Goal: Task Accomplishment & Management: Manage account settings

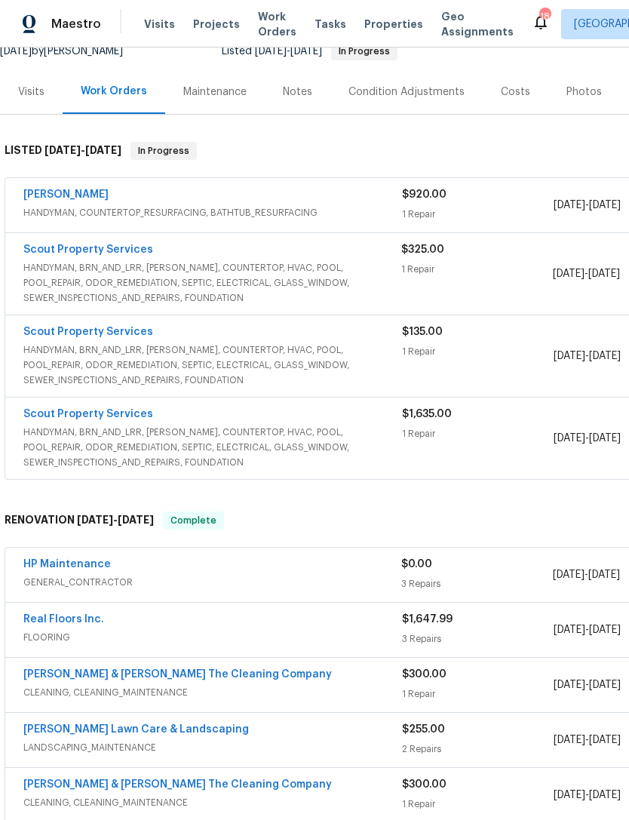
scroll to position [161, 0]
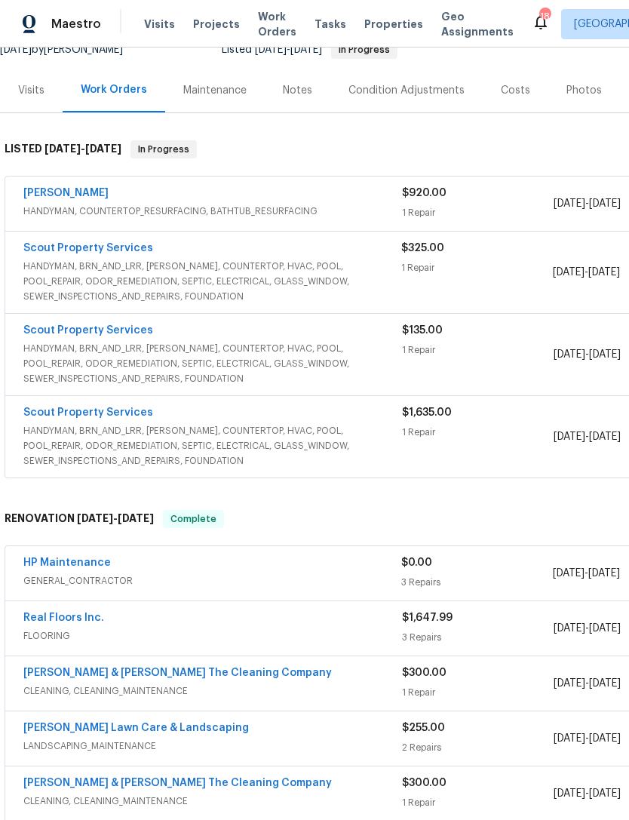
click at [327, 269] on span "HANDYMAN, BRN_AND_LRR, [PERSON_NAME], COUNTERTOP, HVAC, POOL, POOL_REPAIR, ODOR…" at bounding box center [212, 281] width 378 height 45
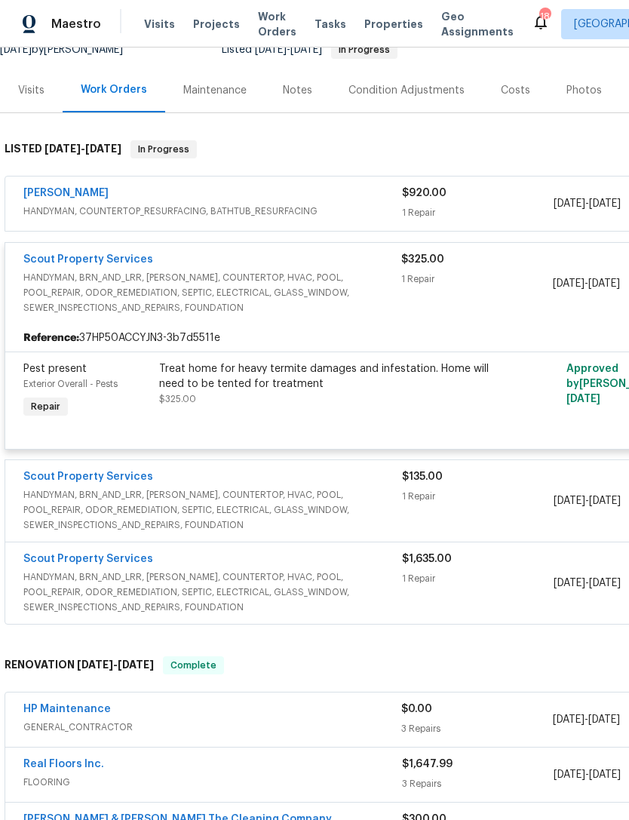
click at [336, 286] on span "HANDYMAN, BRN_AND_LRR, [PERSON_NAME], COUNTERTOP, HVAC, POOL, POOL_REPAIR, ODOR…" at bounding box center [212, 292] width 378 height 45
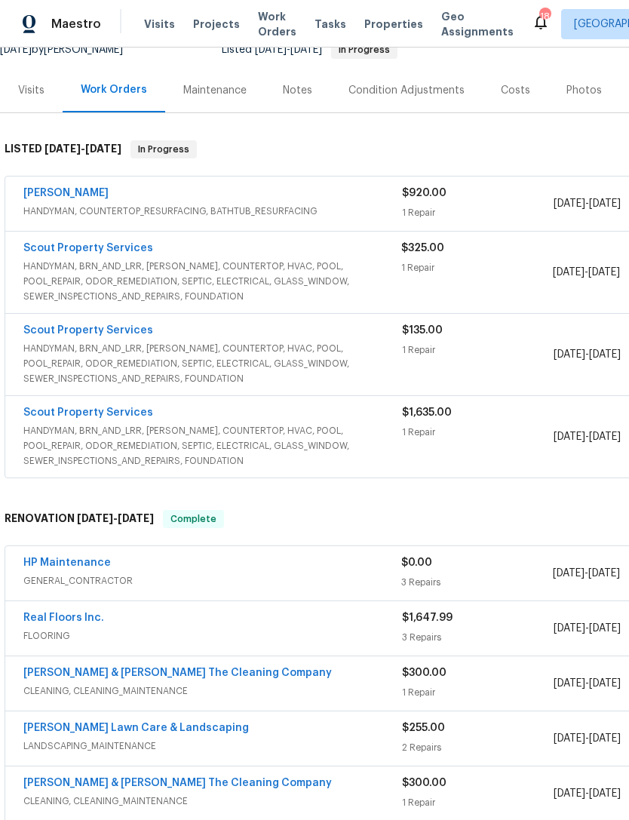
click at [352, 356] on span "HANDYMAN, BRN_AND_LRR, [PERSON_NAME], COUNTERTOP, HVAC, POOL, POOL_REPAIR, ODOR…" at bounding box center [212, 363] width 379 height 45
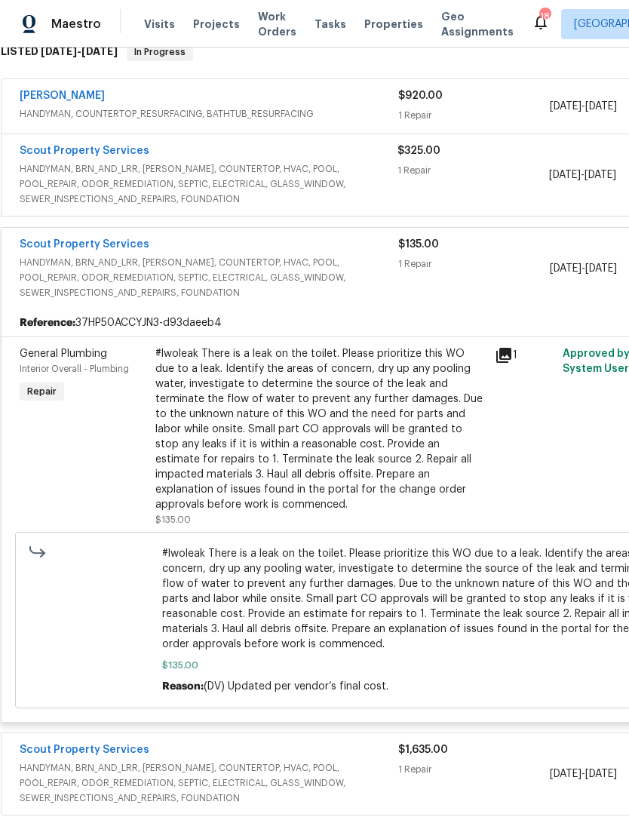
scroll to position [258, 5]
click at [356, 278] on span "HANDYMAN, BRN_AND_LRR, [PERSON_NAME], COUNTERTOP, HVAC, POOL, POOL_REPAIR, ODOR…" at bounding box center [208, 277] width 379 height 45
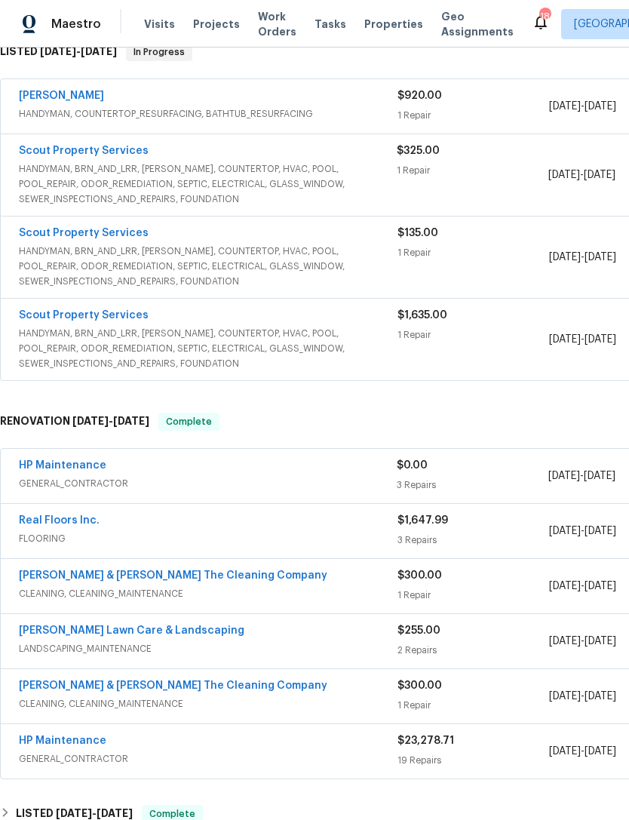
click at [368, 339] on span "HANDYMAN, BRN_AND_LRR, WELLS, COUNTERTOP, HVAC, POOL, POOL_REPAIR, ODOR_REMEDIA…" at bounding box center [208, 348] width 379 height 45
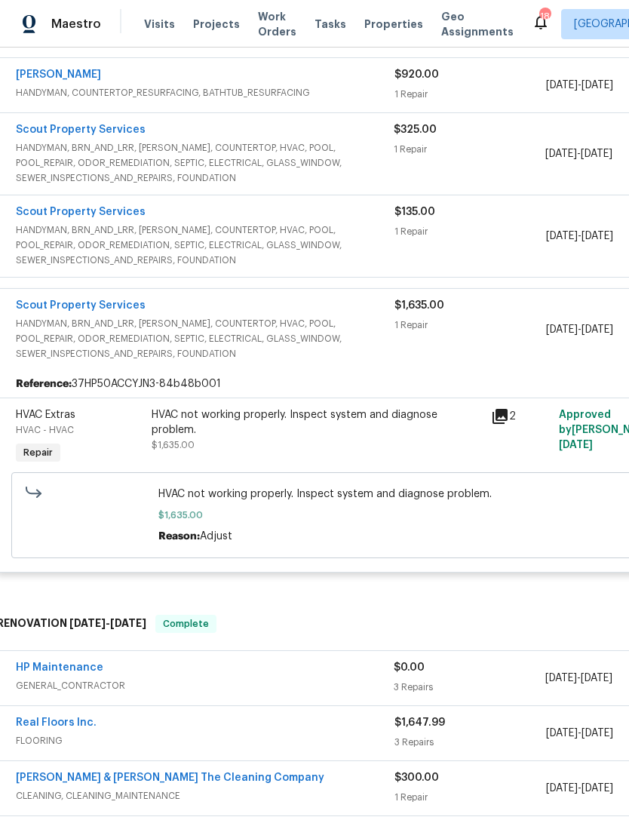
scroll to position [281, 8]
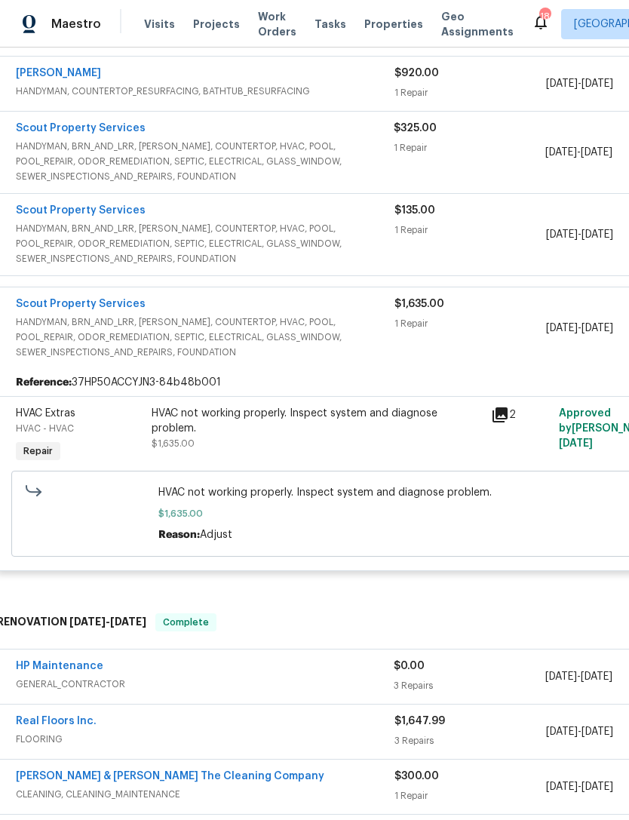
click at [361, 310] on div "Scout Property Services" at bounding box center [205, 305] width 379 height 18
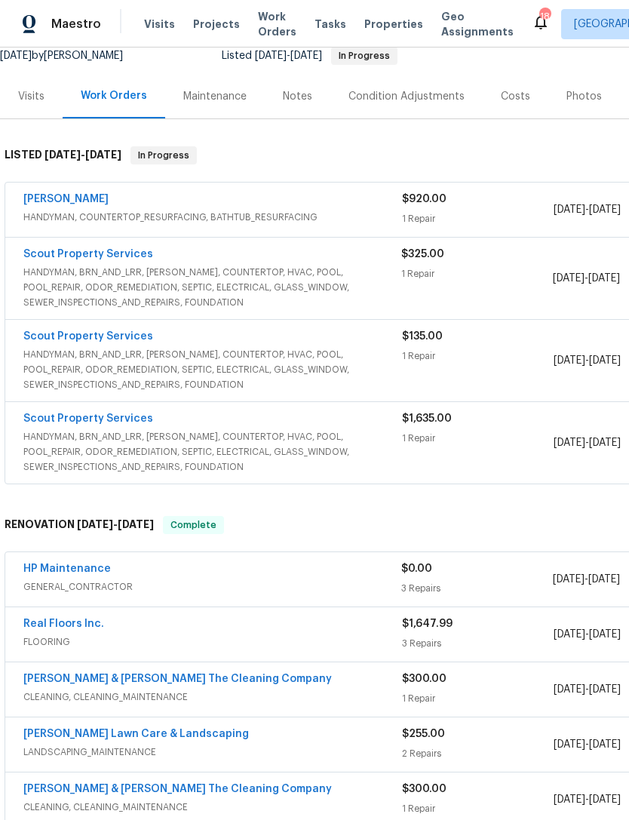
scroll to position [154, 0]
click at [358, 215] on span "HANDYMAN, COUNTERTOP_RESURFACING, BATHTUB_RESURFACING" at bounding box center [212, 217] width 379 height 15
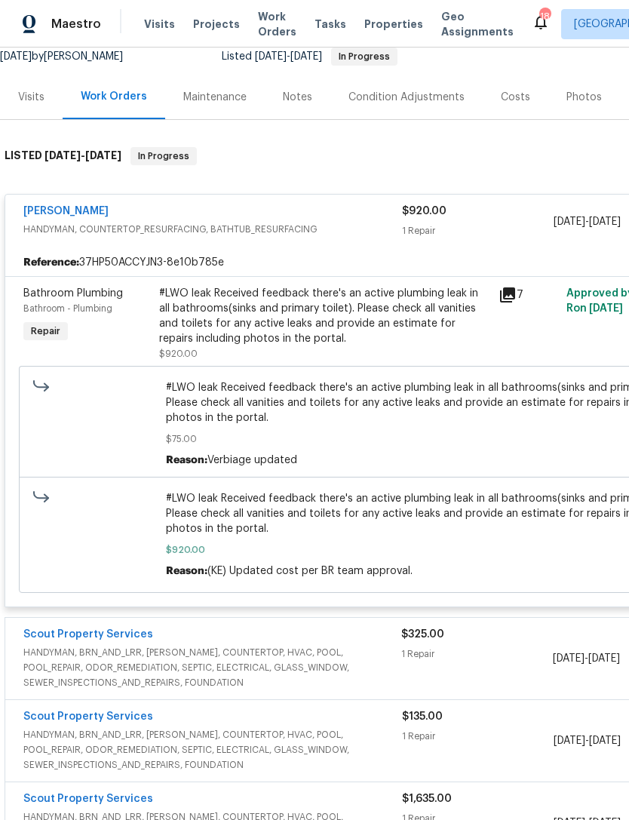
click at [485, 224] on div "1 Repair" at bounding box center [478, 230] width 152 height 15
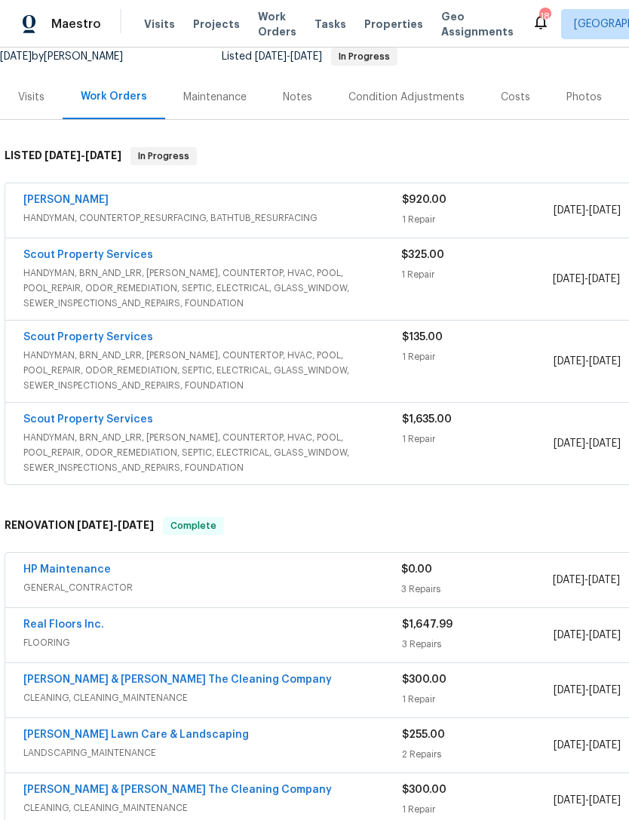
click at [474, 364] on div "1 Repair" at bounding box center [478, 356] width 152 height 15
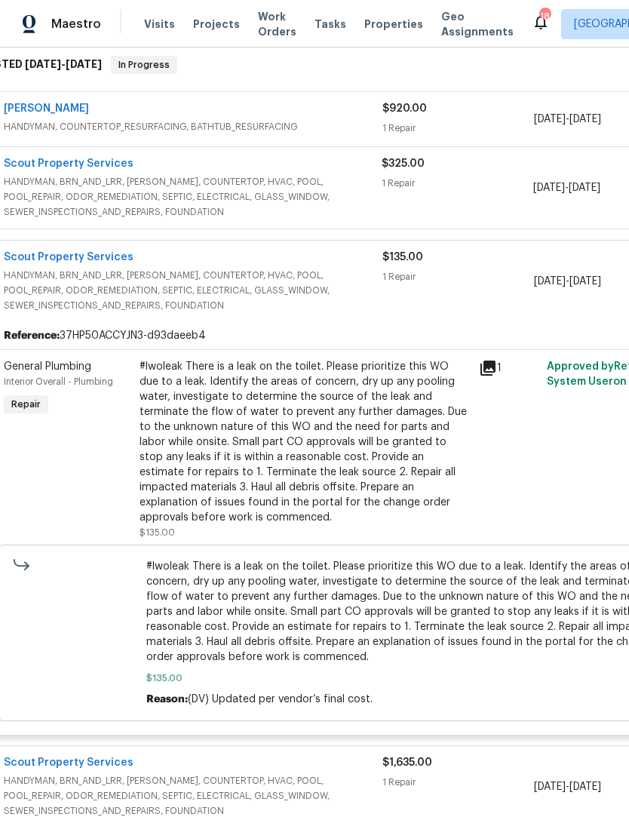
scroll to position [246, 20]
click at [454, 298] on div "$135.00 1 Repair" at bounding box center [458, 280] width 152 height 63
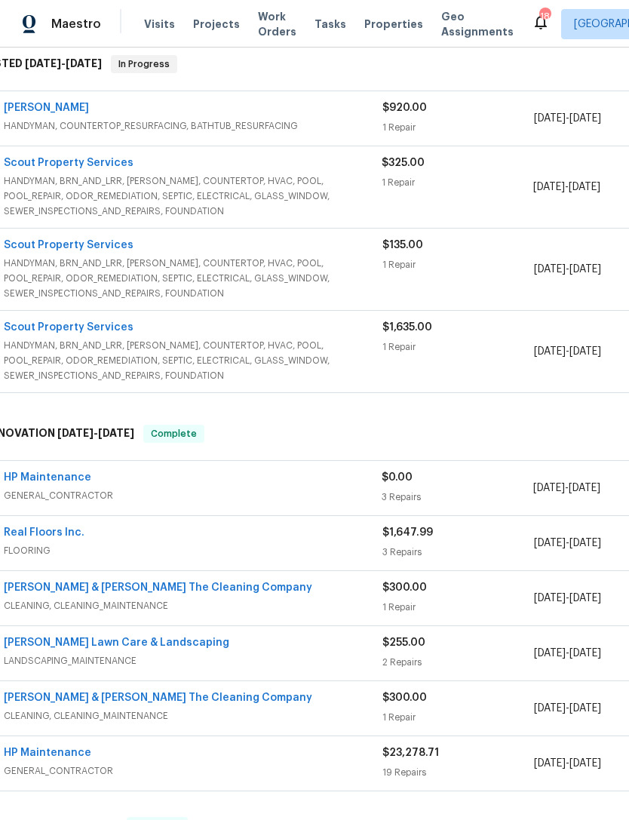
click at [462, 110] on div "$920.00" at bounding box center [458, 107] width 152 height 15
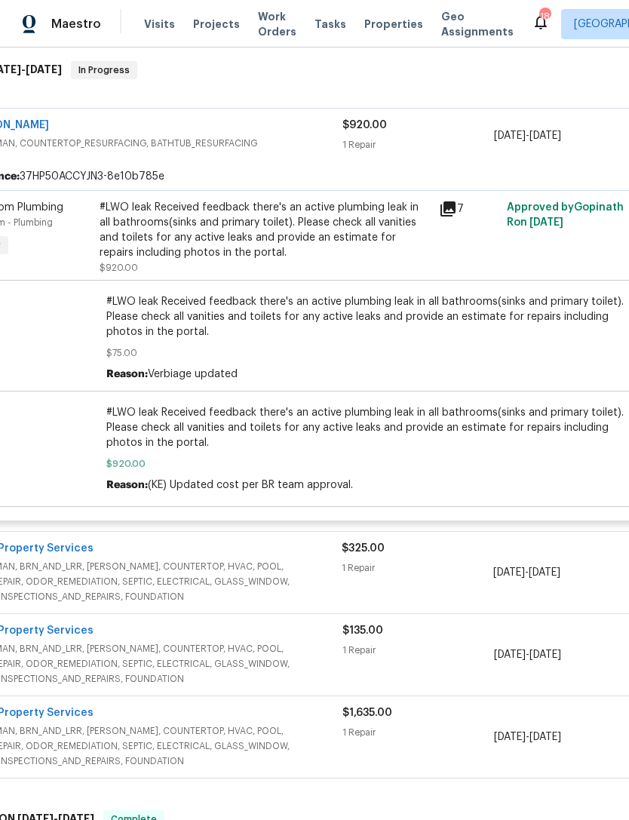
scroll to position [239, 71]
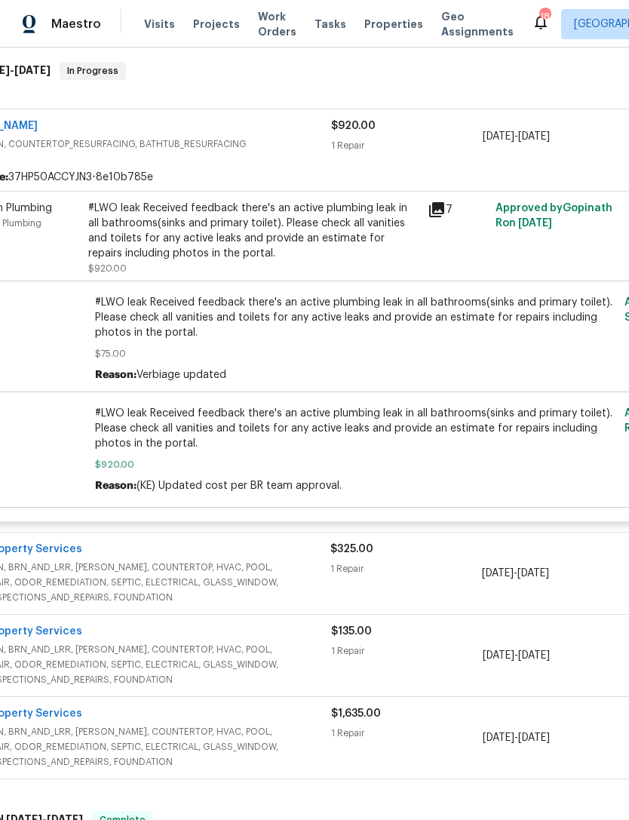
click at [438, 146] on div "1 Repair" at bounding box center [407, 145] width 152 height 15
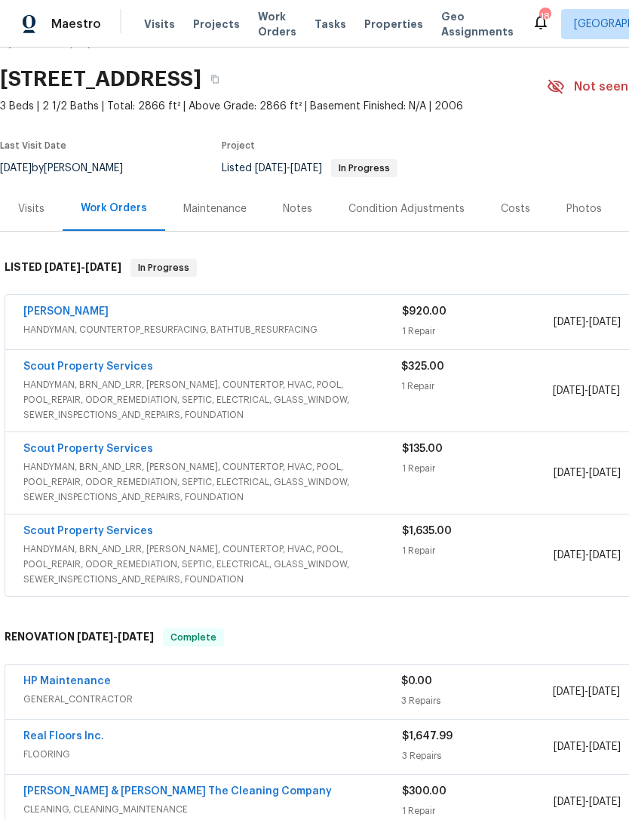
scroll to position [43, 0]
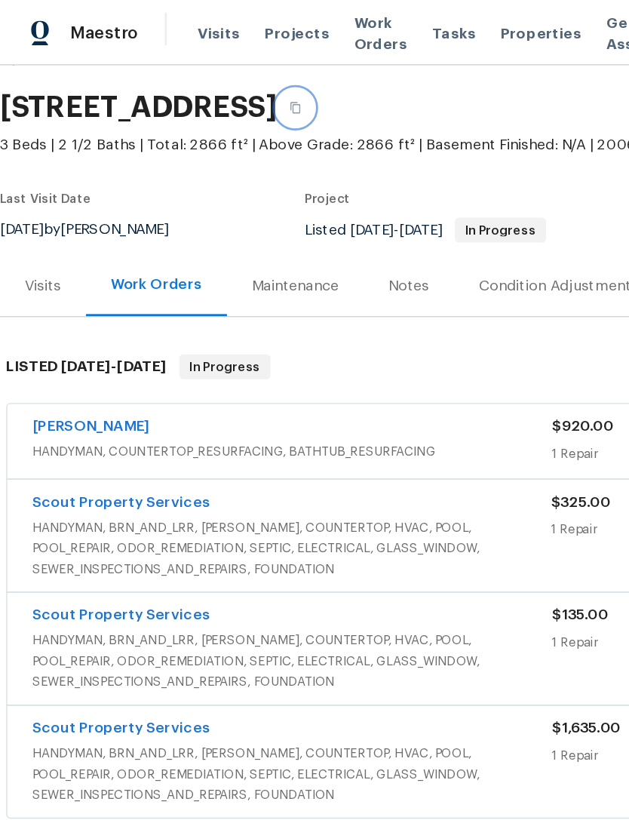
click at [220, 78] on icon "button" at bounding box center [214, 78] width 9 height 9
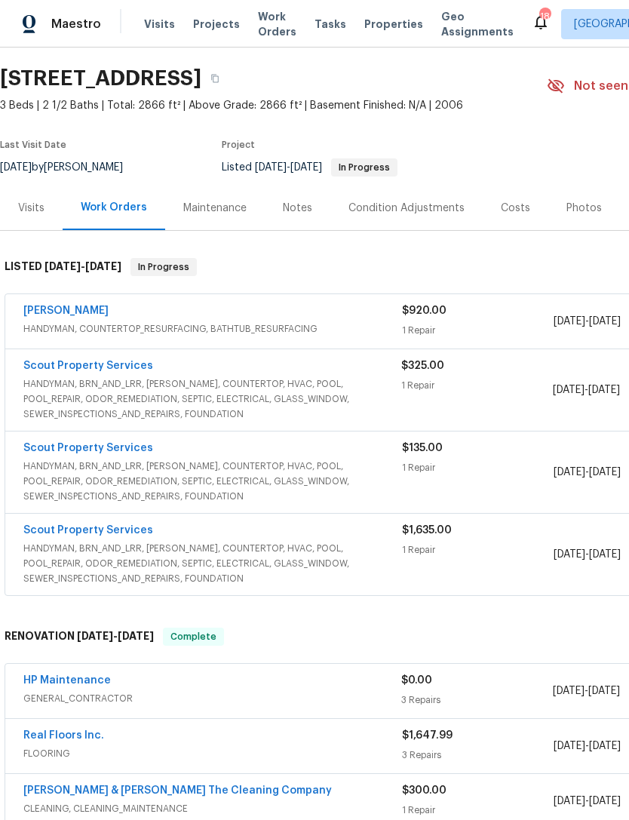
click at [329, 382] on span "HANDYMAN, BRN_AND_LRR, WELLS, COUNTERTOP, HVAC, POOL, POOL_REPAIR, ODOR_REMEDIA…" at bounding box center [212, 398] width 378 height 45
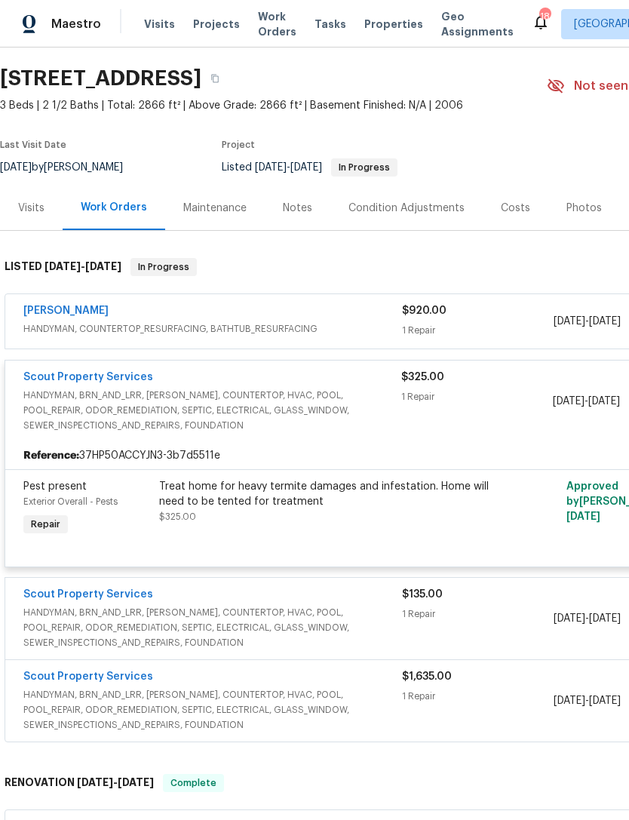
click at [123, 380] on link "Scout Property Services" at bounding box center [88, 377] width 130 height 11
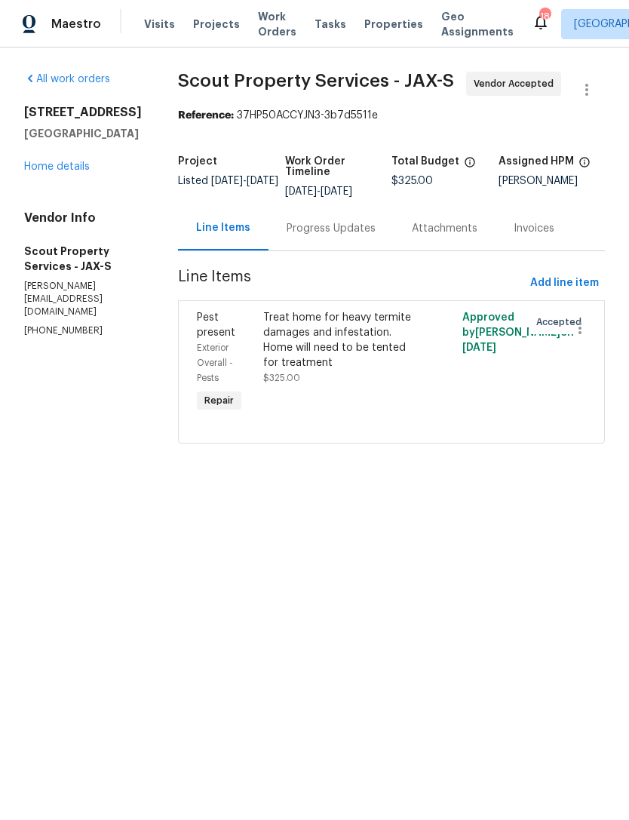
click at [335, 230] on div "Progress Updates" at bounding box center [331, 228] width 89 height 15
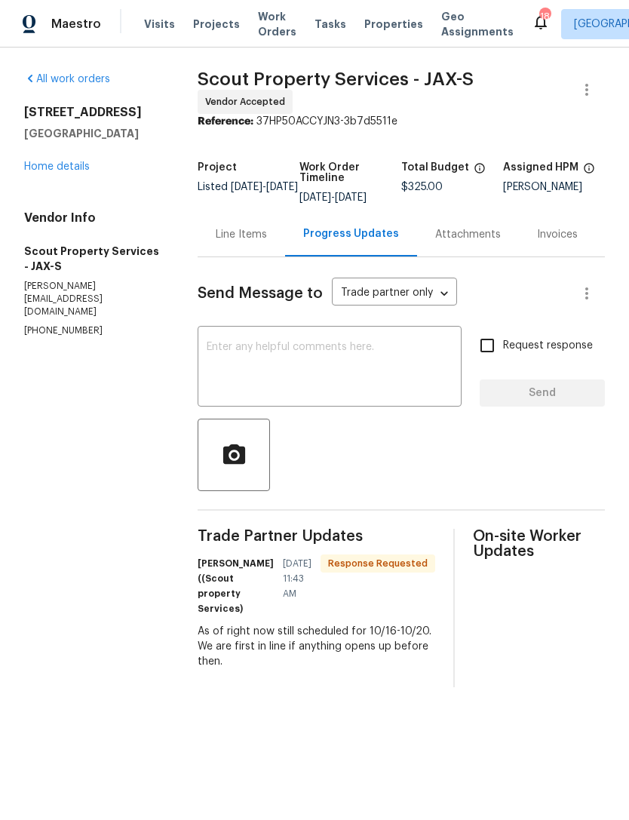
click at [63, 170] on link "Home details" at bounding box center [57, 166] width 66 height 11
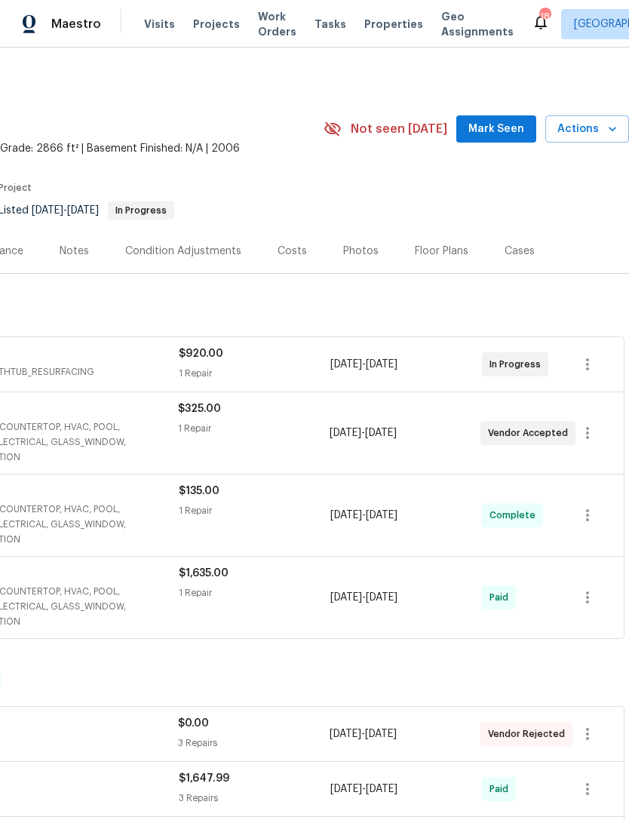
scroll to position [0, 223]
click at [492, 131] on span "Mark Seen" at bounding box center [496, 129] width 56 height 19
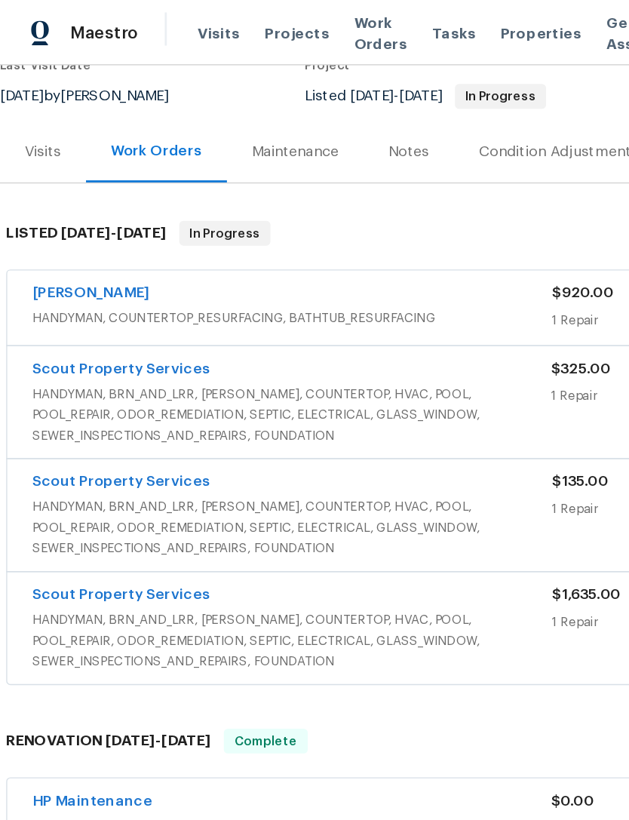
scroll to position [183, 9]
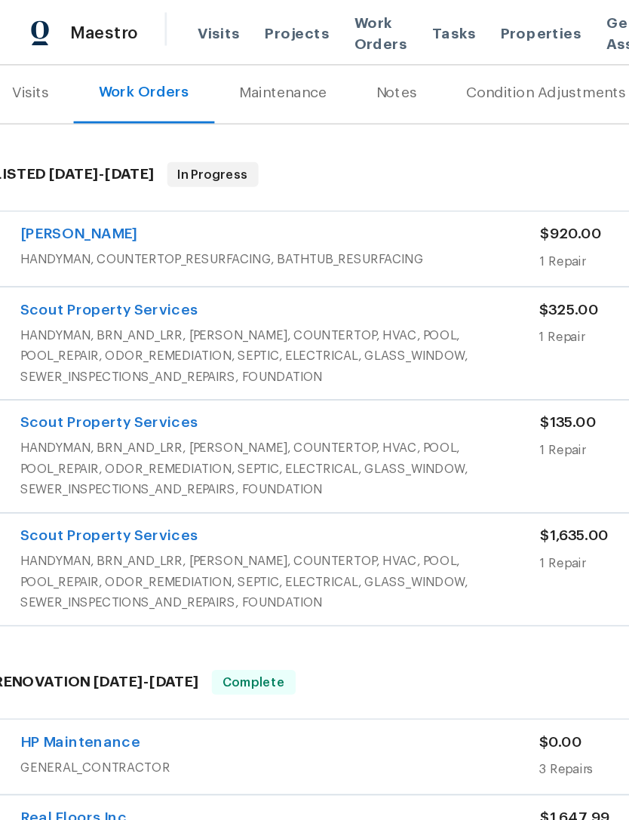
click at [314, 321] on span "HANDYMAN, BRN_AND_LRR, WELLS, COUNTERTOP, HVAC, POOL, POOL_REPAIR, ODOR_REMEDIA…" at bounding box center [203, 340] width 379 height 45
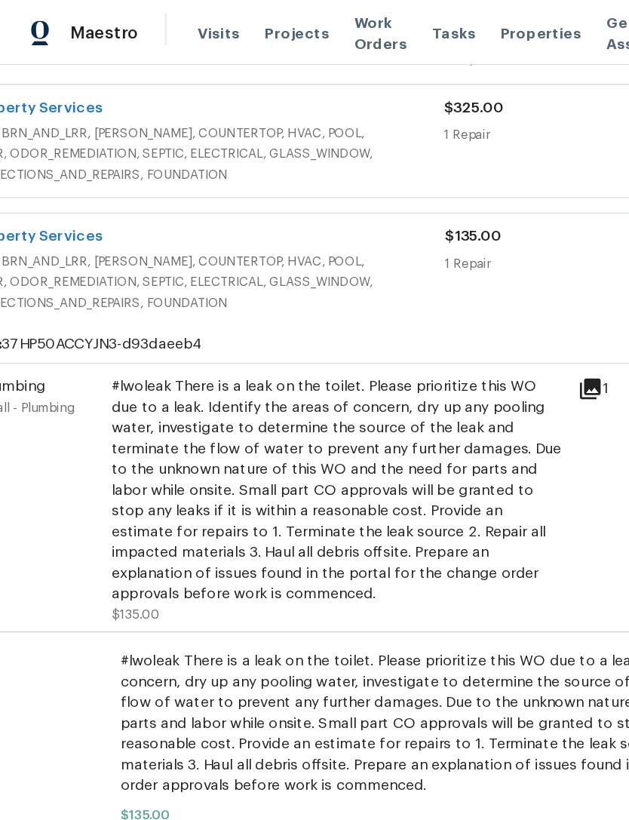
scroll to position [327, 78]
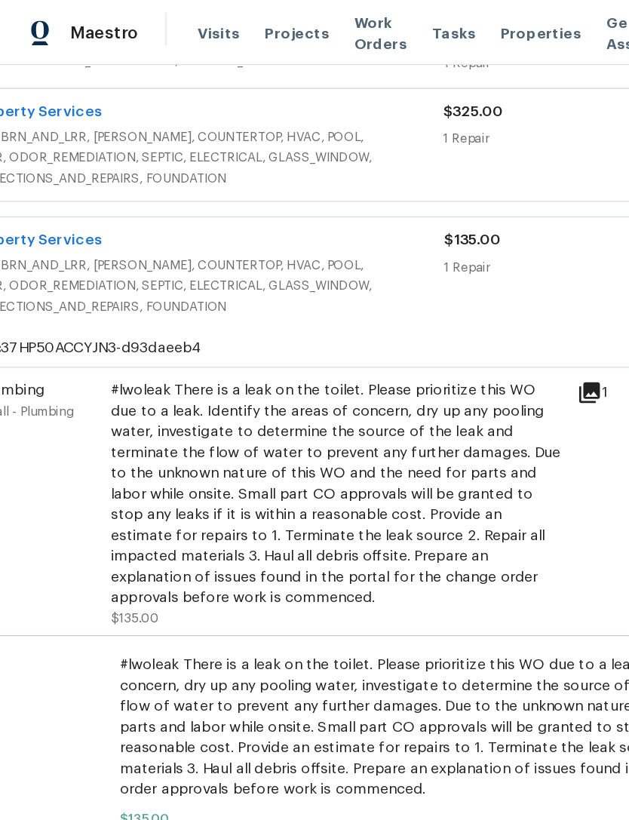
click at [368, 239] on div "Scout Property Services HANDYMAN, BRN_AND_LRR, WELLS, COUNTERTOP, HVAC, POOL, P…" at bounding box center [348, 198] width 842 height 81
click at [280, 182] on div "Scout Property Services" at bounding box center [134, 176] width 379 height 18
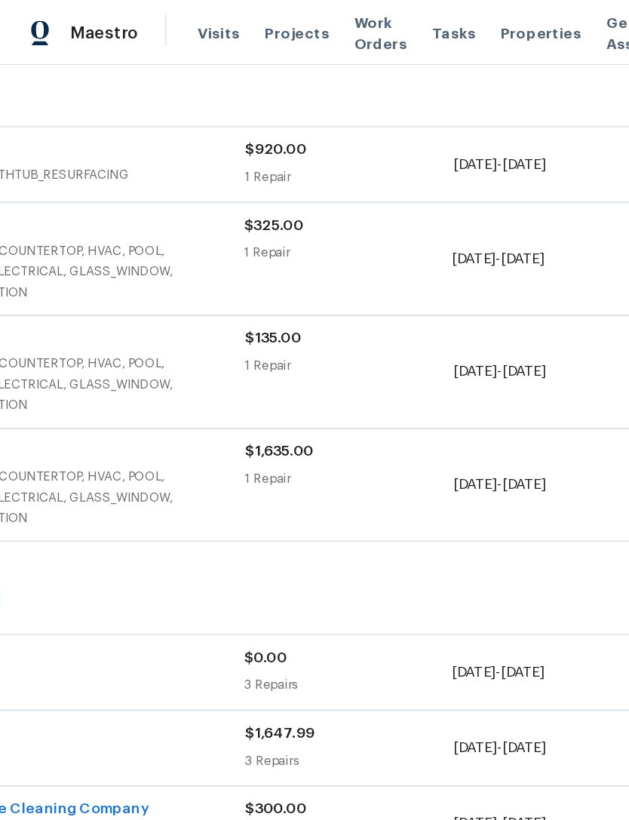
scroll to position [244, 223]
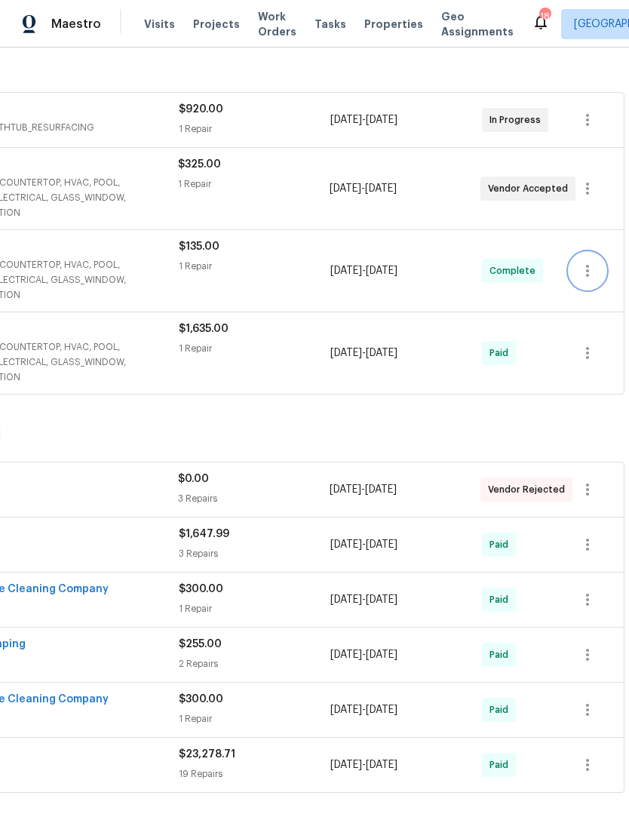
click at [591, 268] on icon "button" at bounding box center [588, 271] width 18 height 18
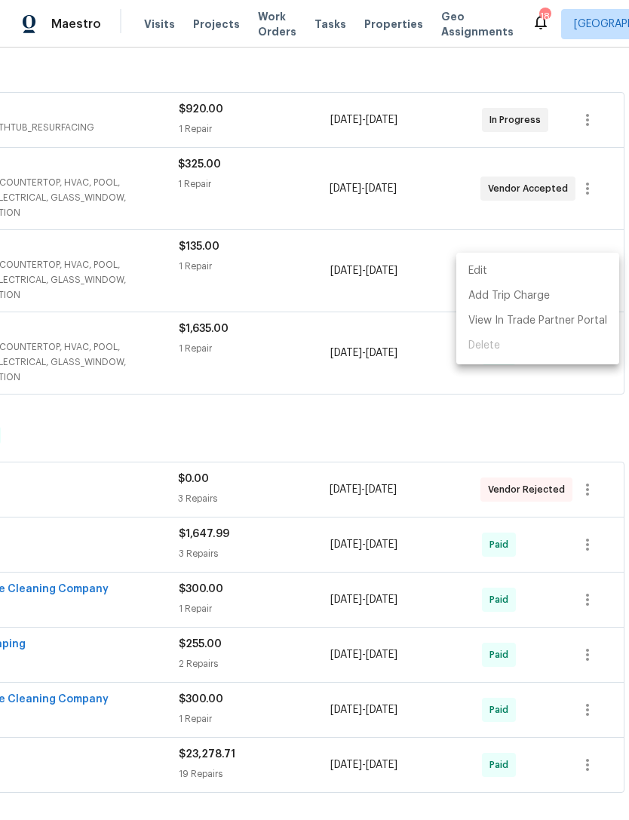
click at [497, 346] on ul "Edit Add Trip Charge View In Trade Partner Portal Delete" at bounding box center [537, 309] width 163 height 112
click at [490, 269] on li "Edit" at bounding box center [537, 271] width 163 height 25
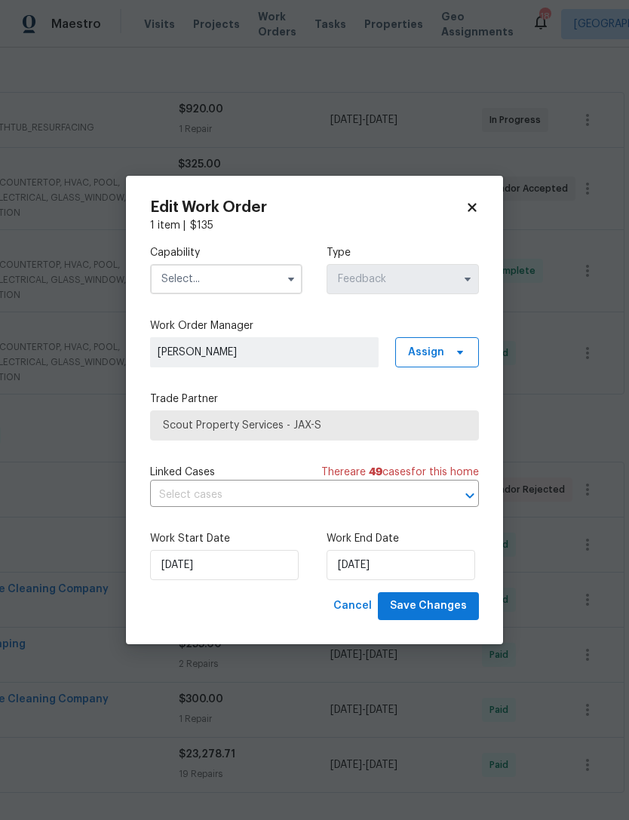
click at [476, 210] on icon at bounding box center [472, 208] width 8 height 8
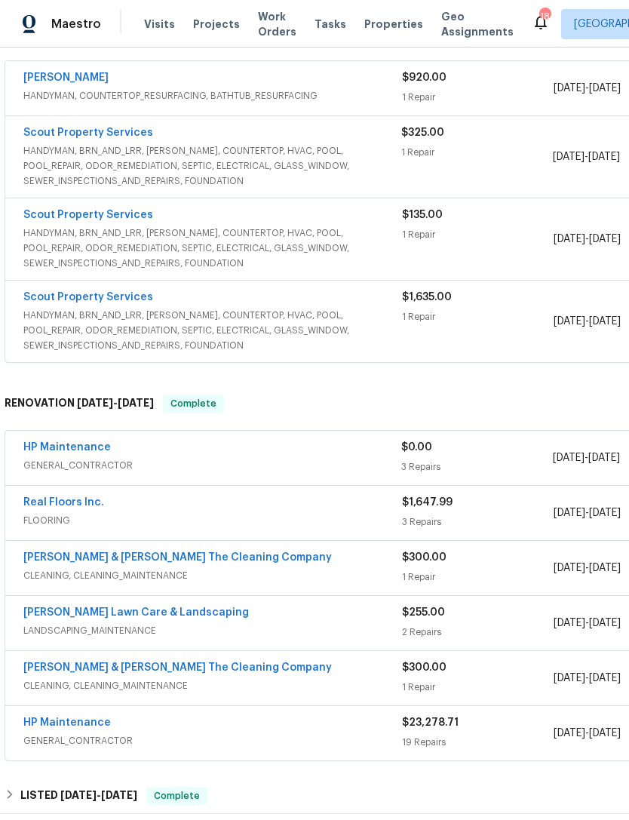
scroll to position [276, 0]
click at [349, 249] on span "HANDYMAN, BRN_AND_LRR, WELLS, COUNTERTOP, HVAC, POOL, POOL_REPAIR, ODOR_REMEDIA…" at bounding box center [212, 248] width 379 height 45
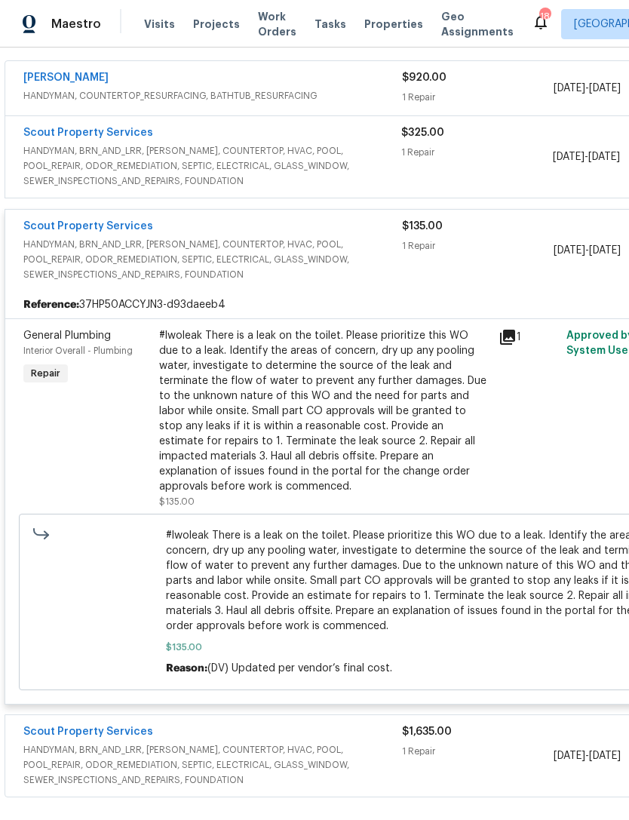
click at [482, 250] on div "1 Repair" at bounding box center [478, 245] width 152 height 15
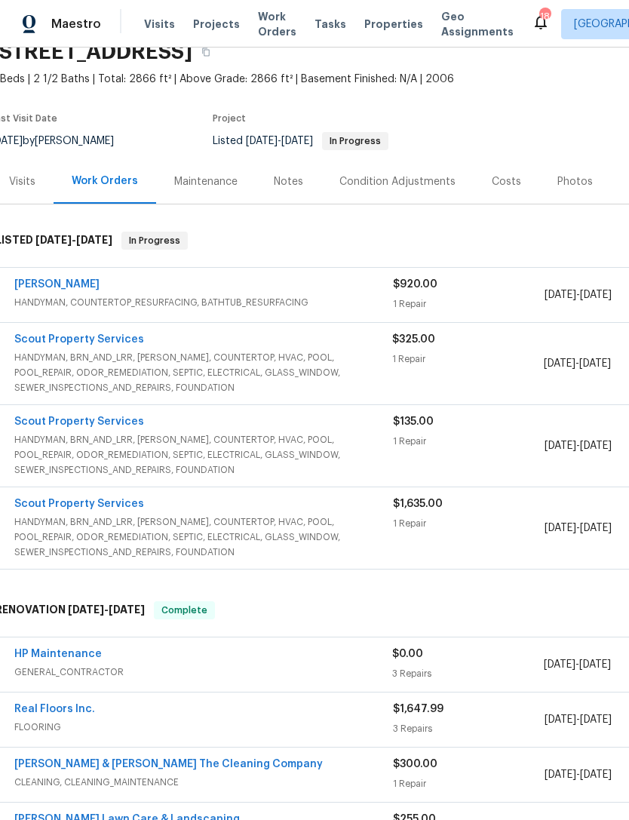
scroll to position [72, 5]
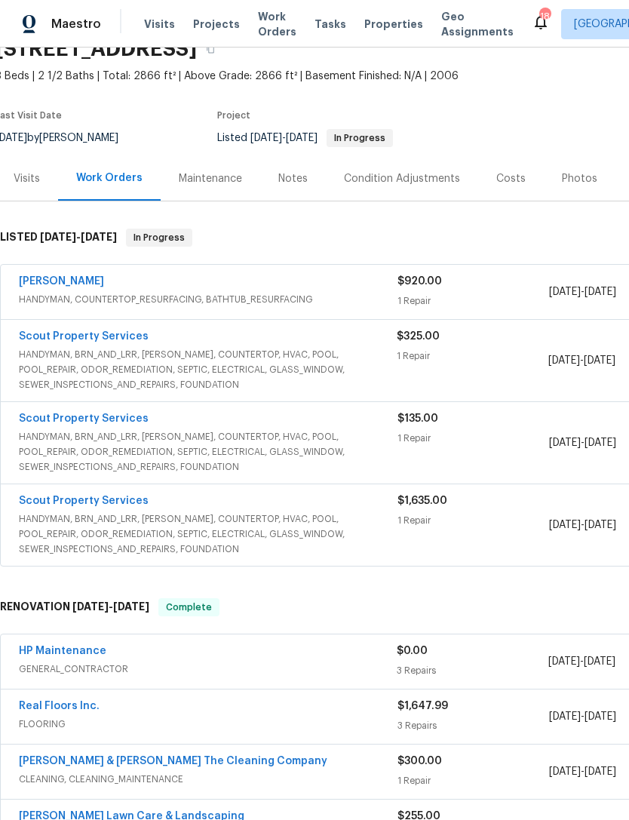
click at [496, 289] on div "$920.00 1 Repair" at bounding box center [474, 292] width 152 height 36
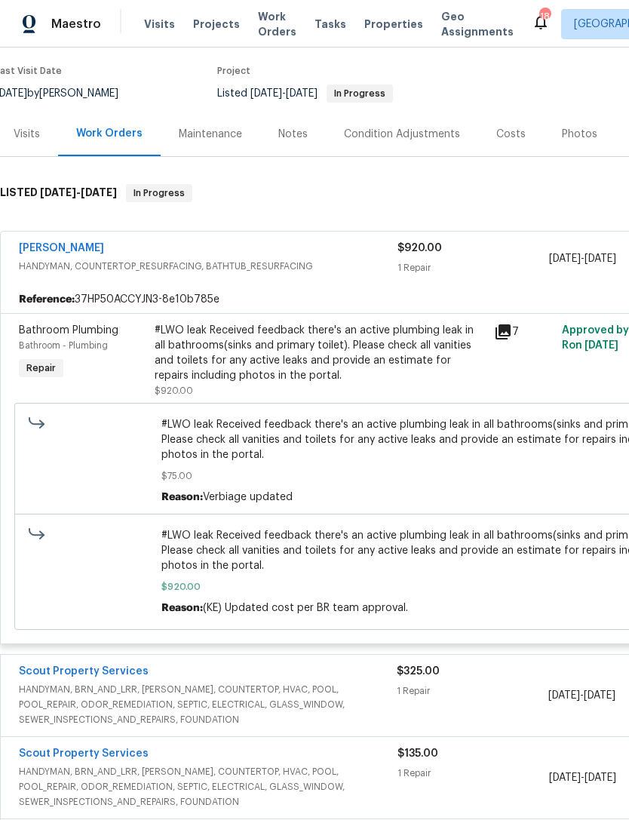
scroll to position [126, 5]
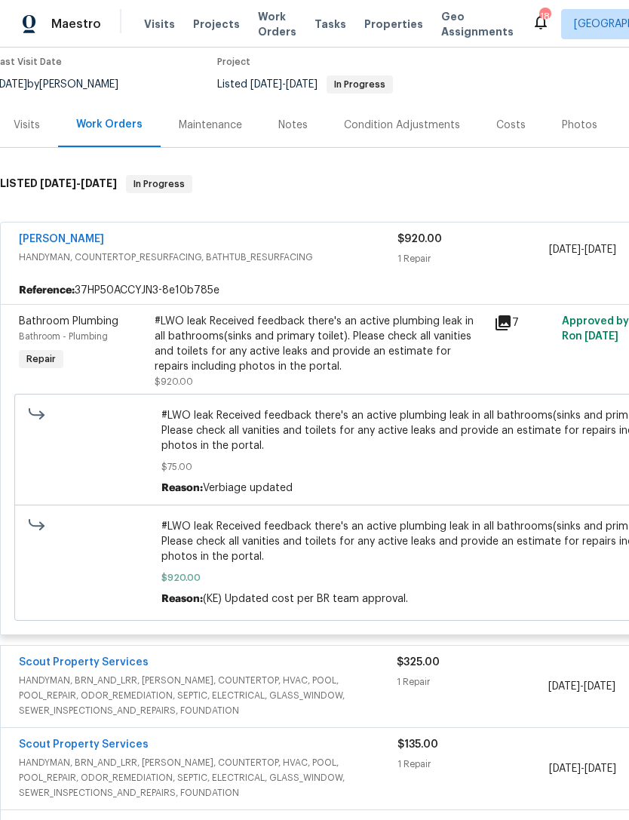
click at [488, 260] on div "1 Repair" at bounding box center [474, 258] width 152 height 15
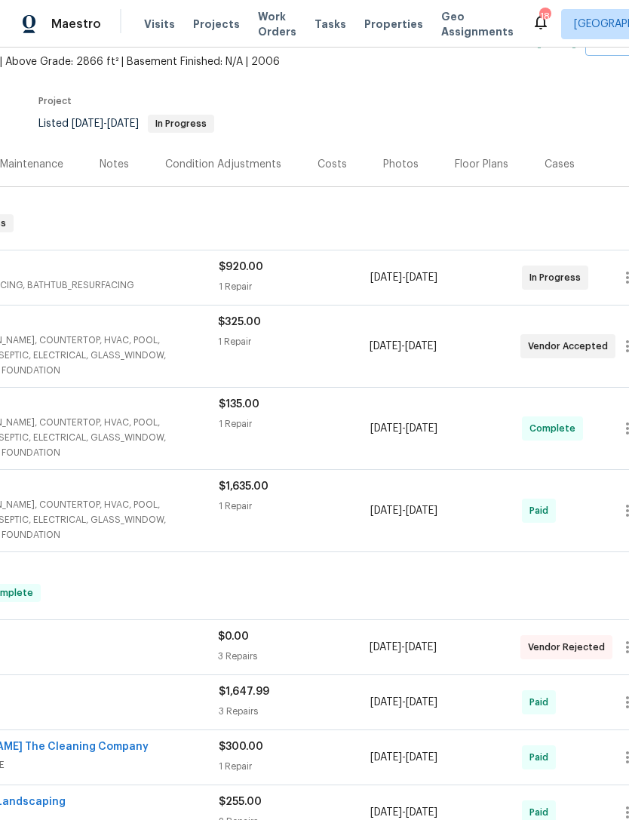
scroll to position [87, 184]
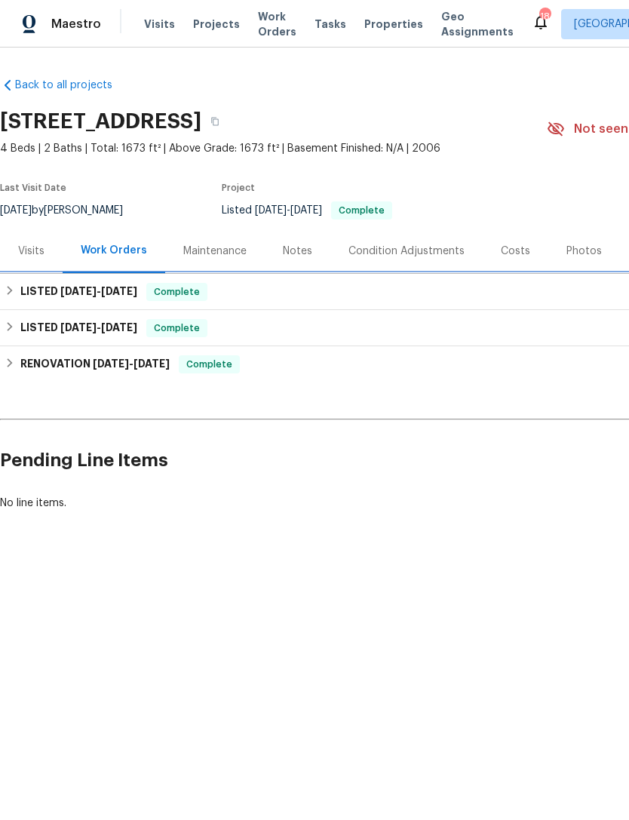
click at [17, 293] on div "LISTED [DATE] - [DATE] Complete" at bounding box center [426, 292] width 843 height 18
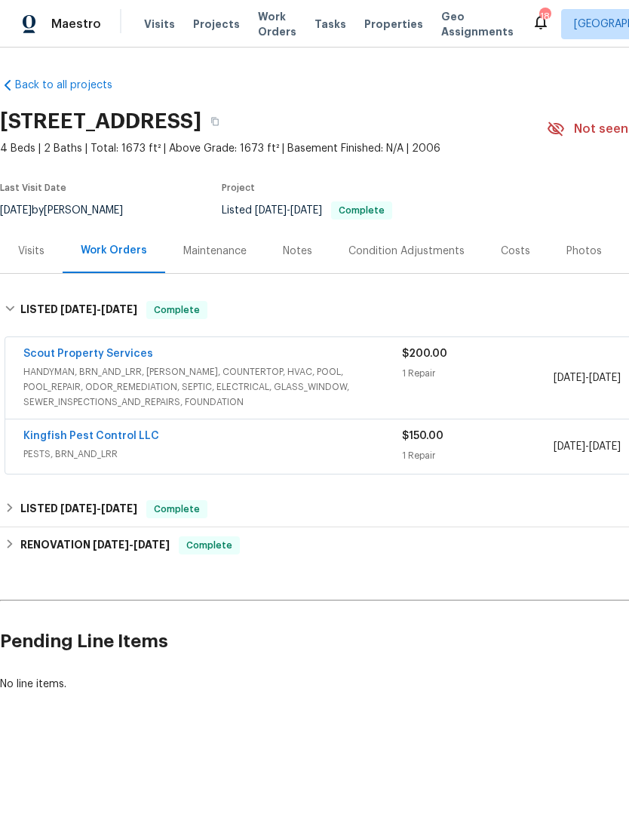
click at [503, 370] on div "1 Repair" at bounding box center [478, 373] width 152 height 15
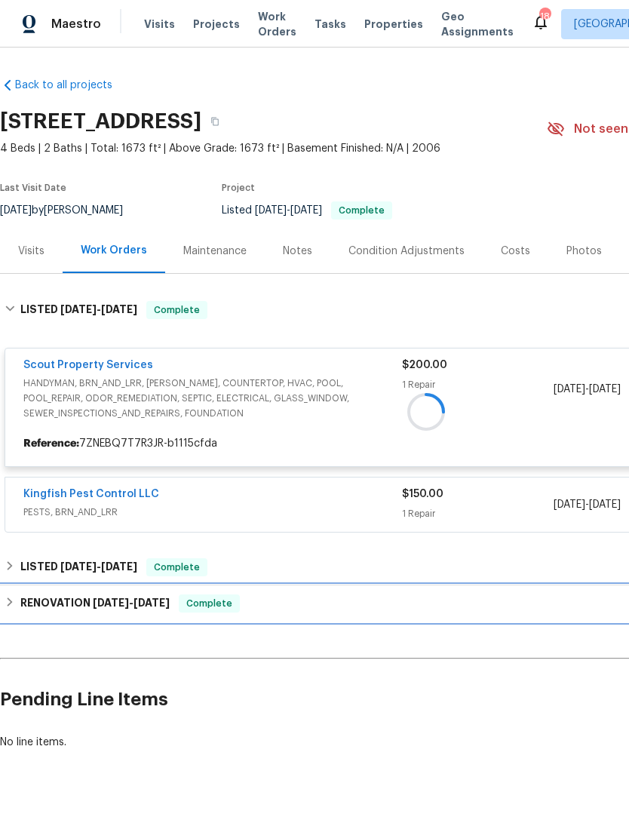
click at [8, 610] on div "RENOVATION 7/30/25 - 8/18/25 Complete" at bounding box center [426, 603] width 843 height 18
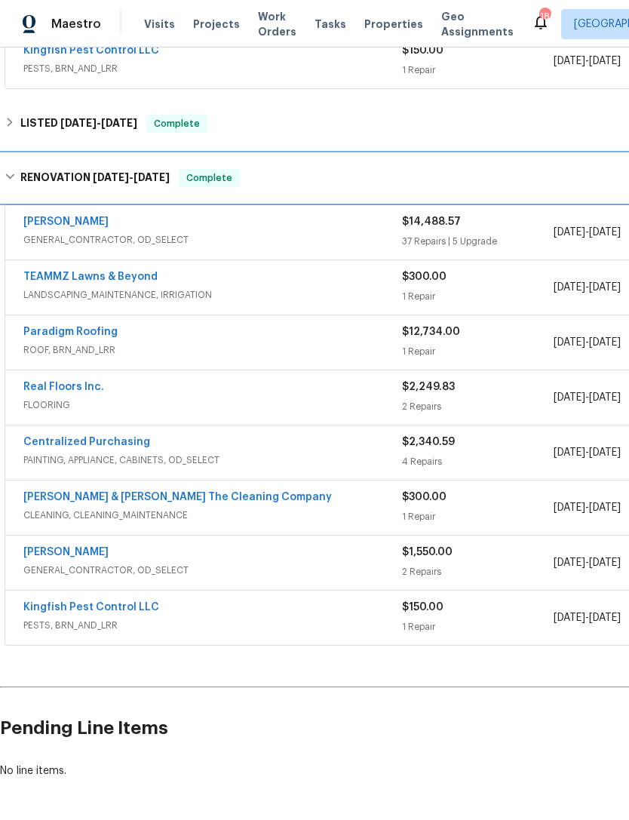
scroll to position [444, 0]
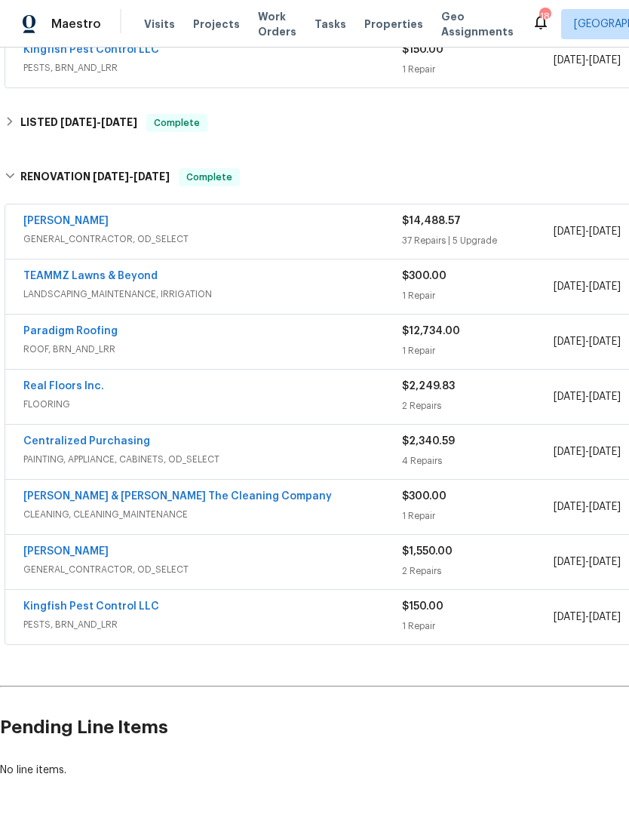
click at [502, 561] on div "$1,550.00 2 Repairs" at bounding box center [478, 562] width 152 height 36
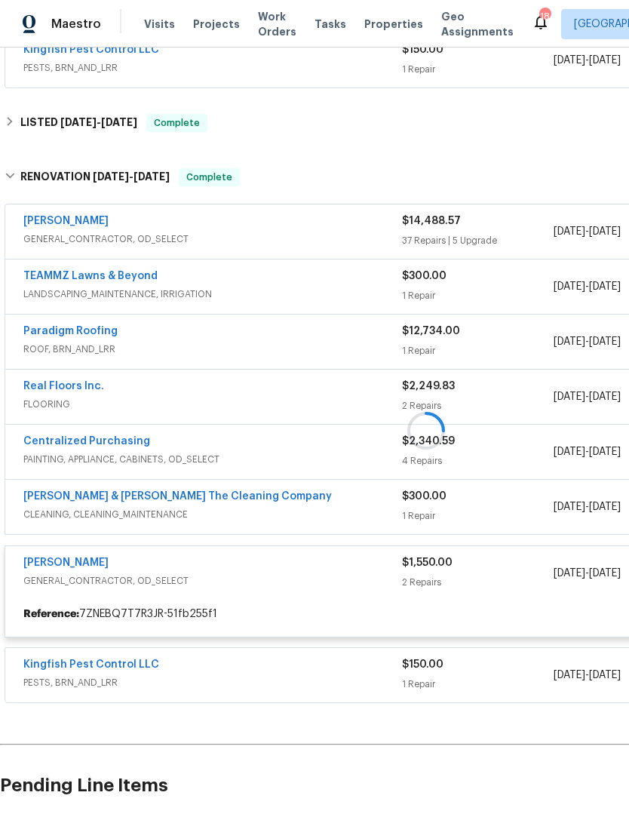
click at [469, 223] on div at bounding box center [426, 430] width 853 height 555
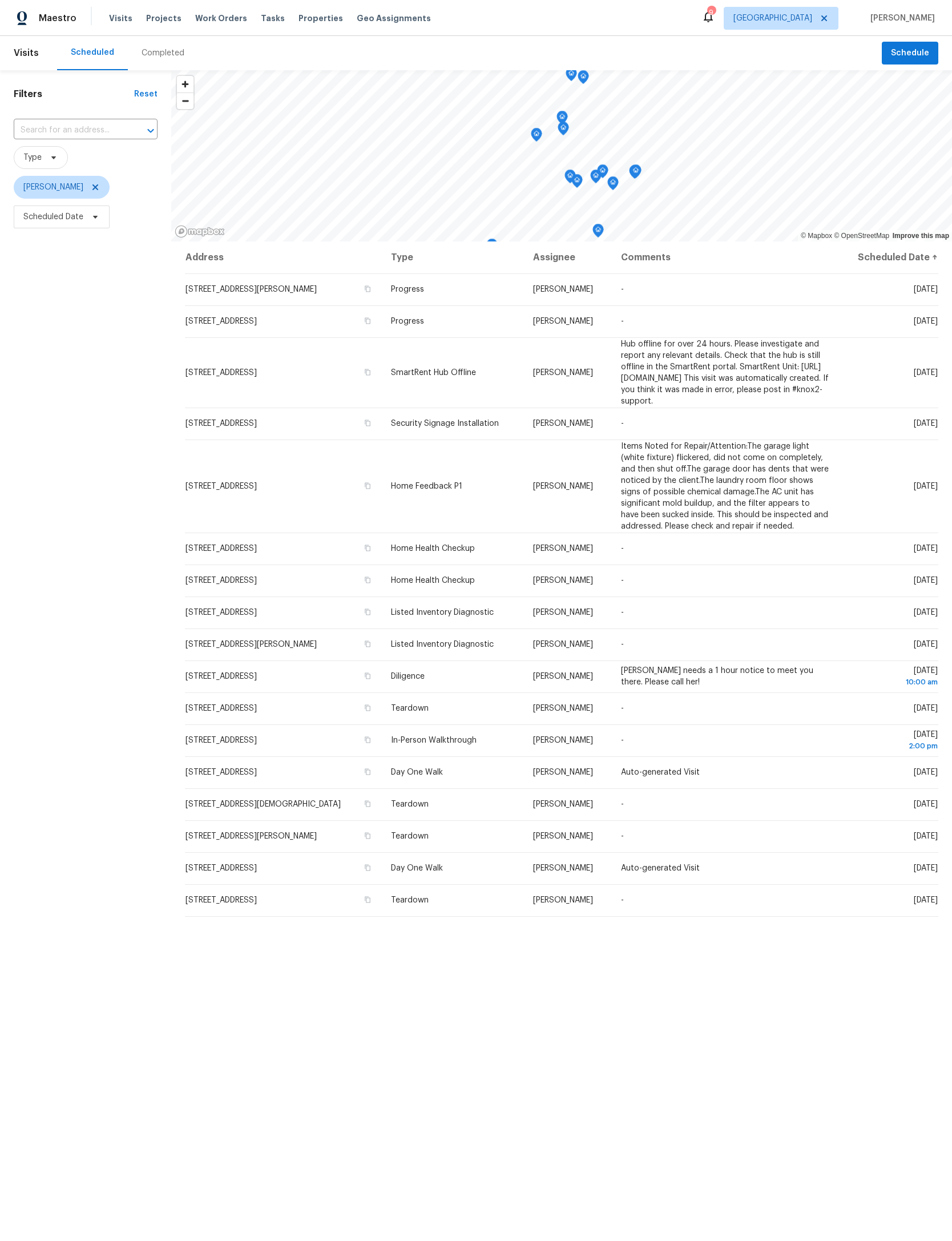
scroll to position [3, 176]
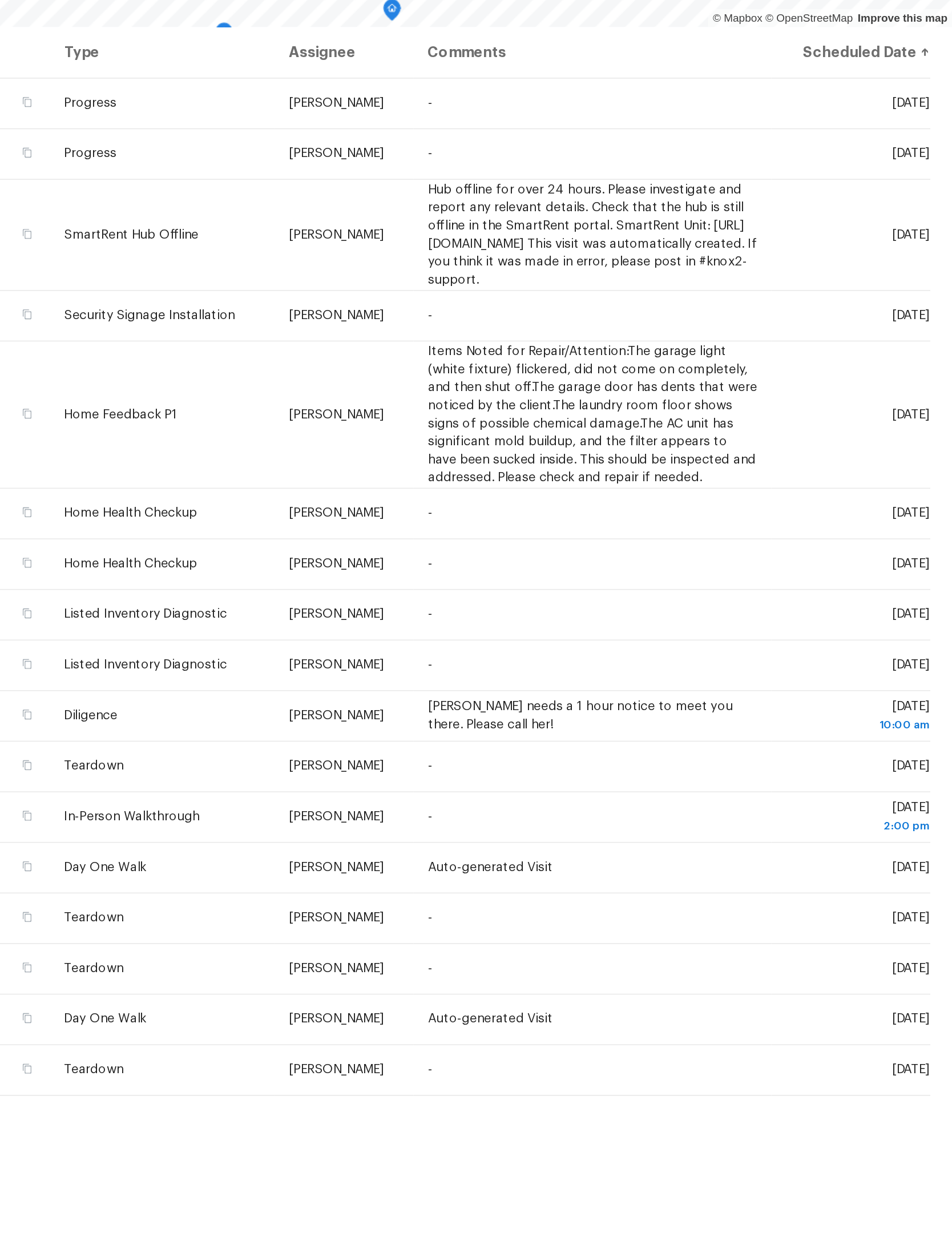
click at [0, 0] on icon at bounding box center [0, 0] width 0 height 0
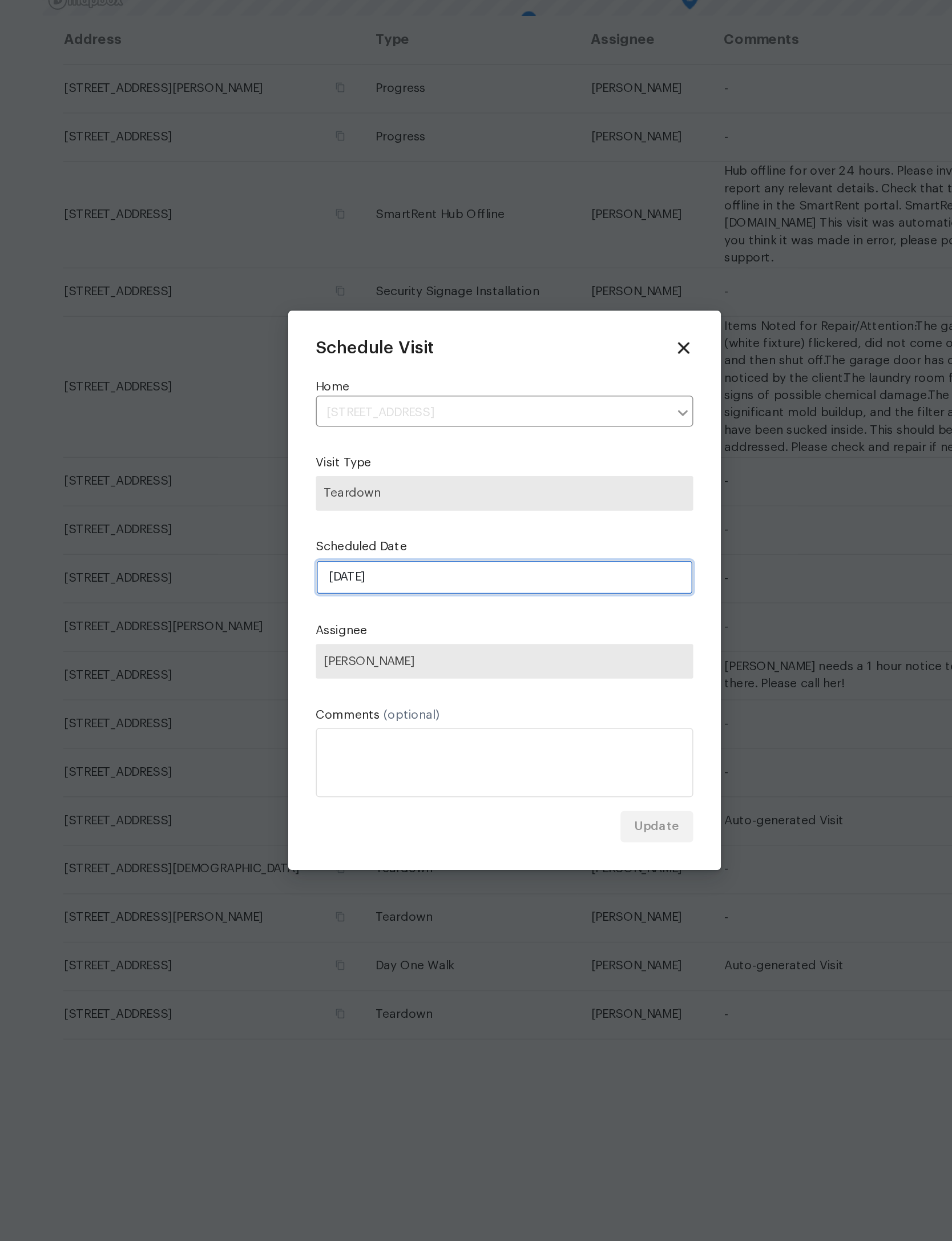
click at [366, 601] on input "9/29/2025" at bounding box center [476, 612] width 249 height 23
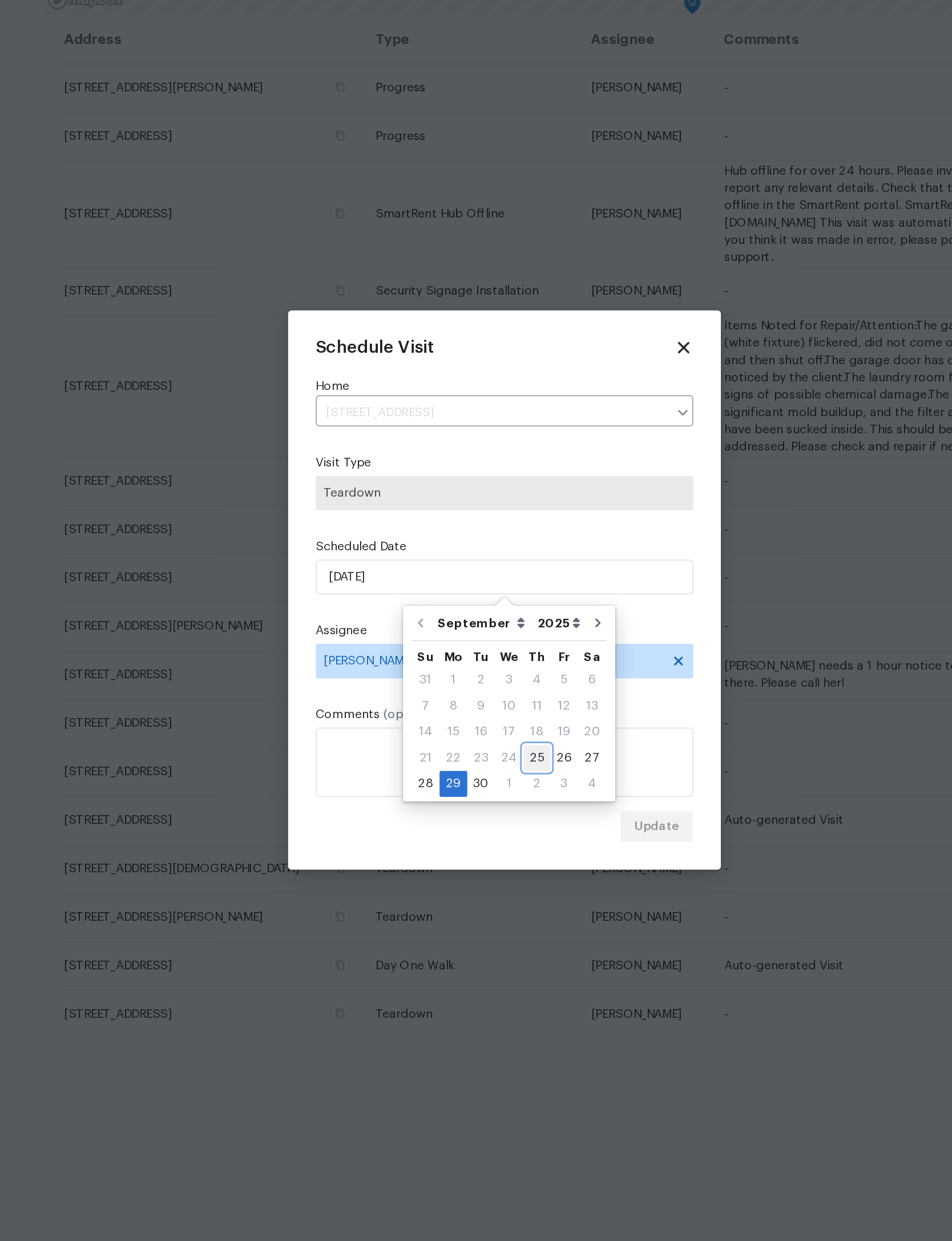
click at [489, 723] on div "25" at bounding box center [497, 731] width 17 height 16
type input "9/25/2025"
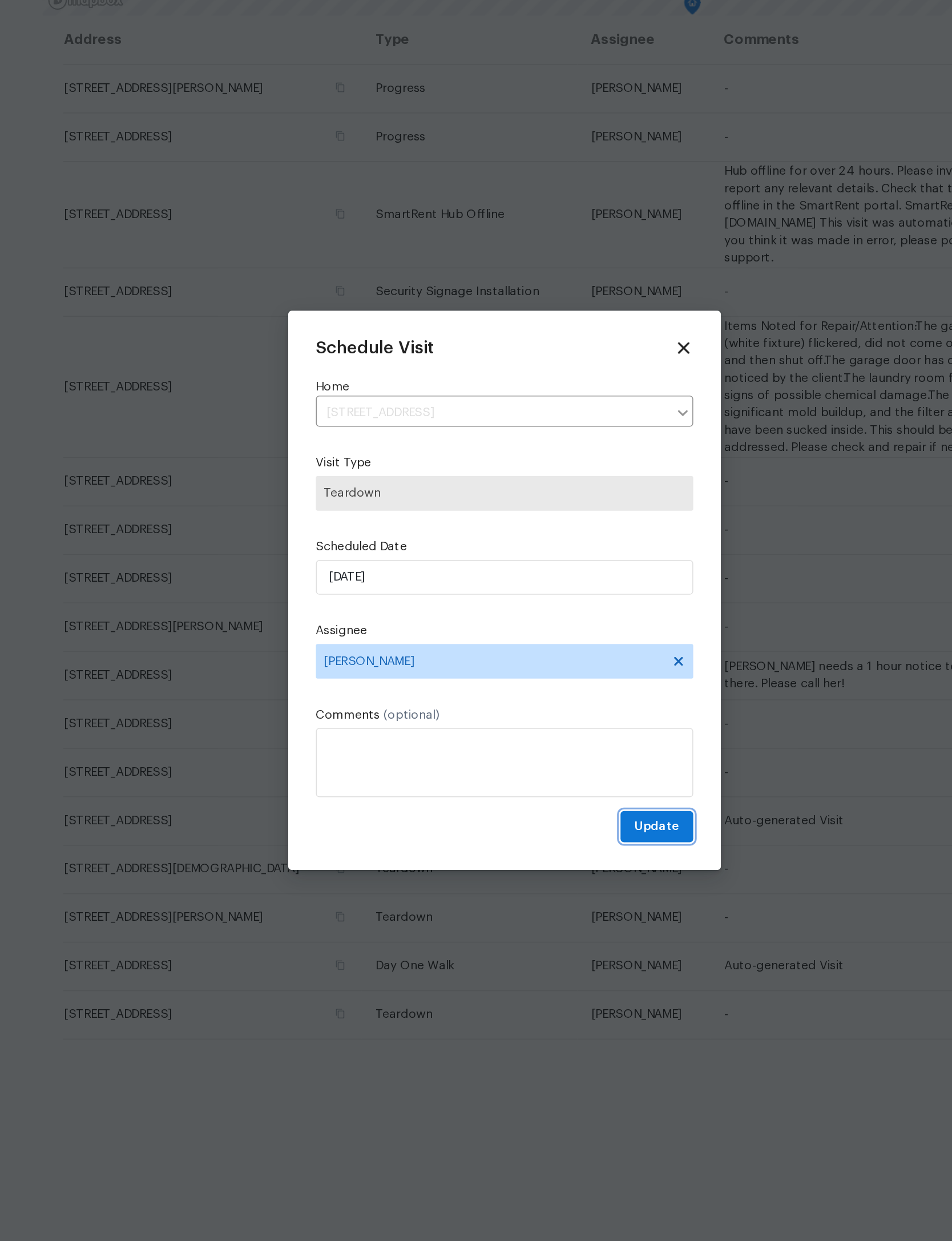
click at [562, 770] on span "Update" at bounding box center [576, 776] width 30 height 14
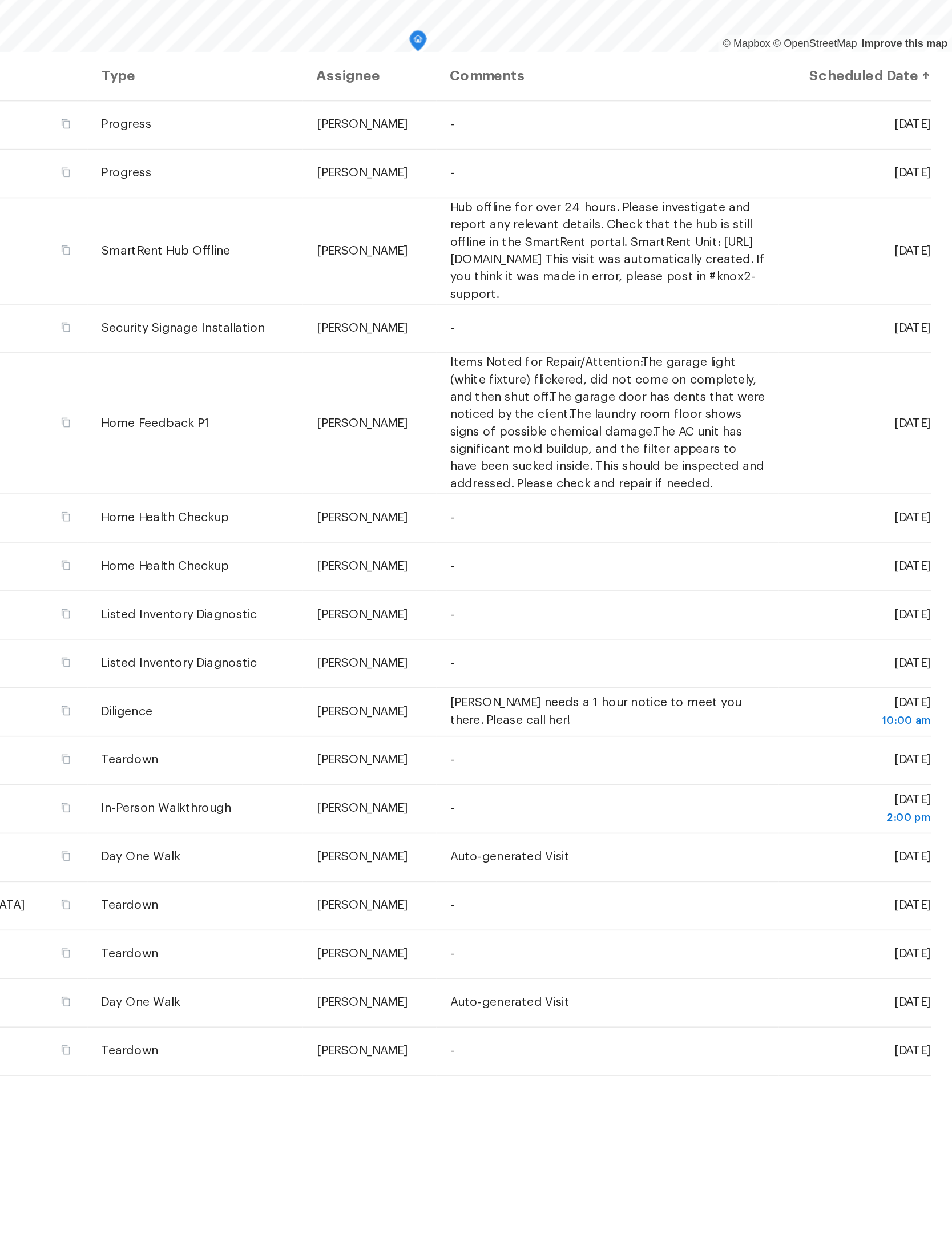
scroll to position [0, 0]
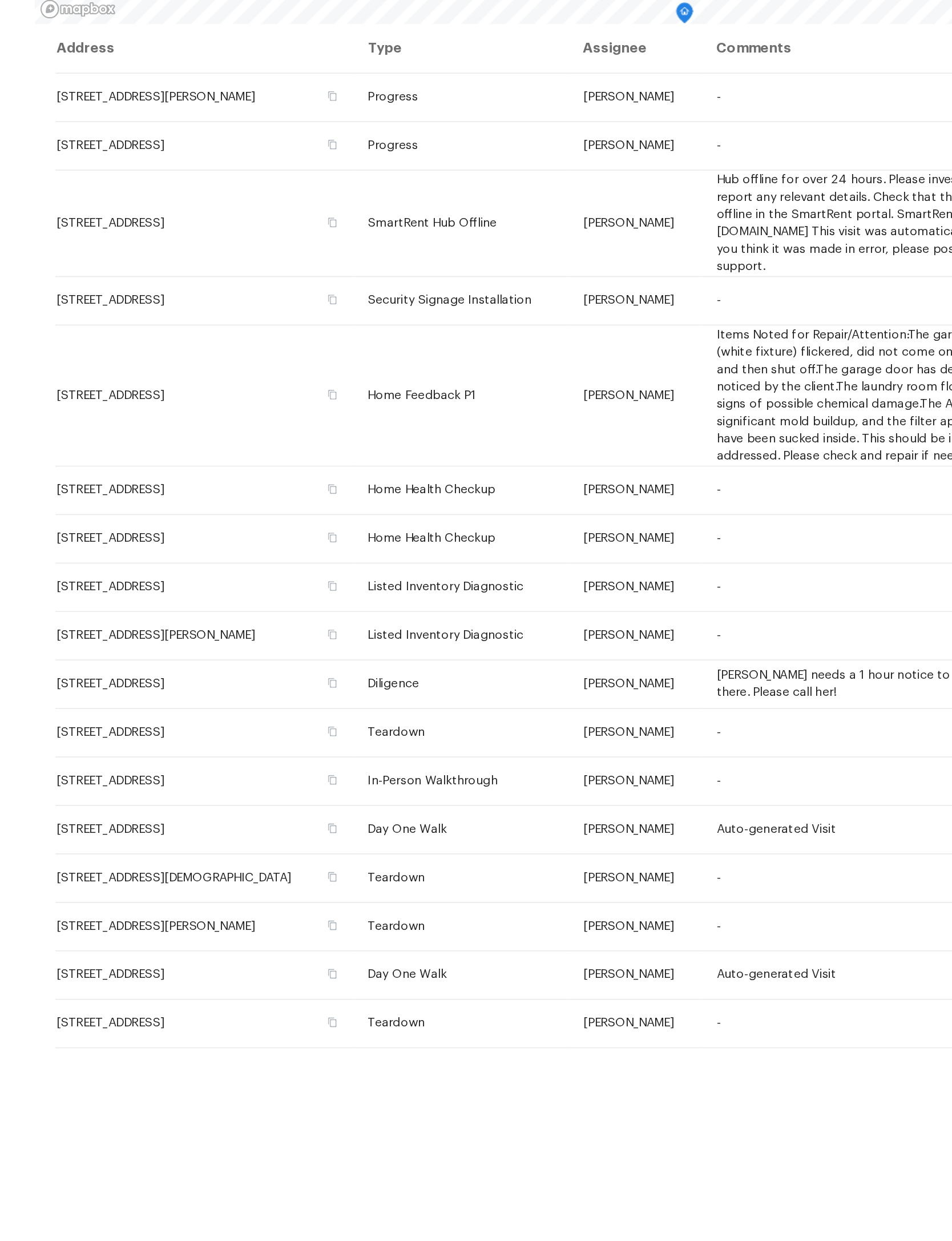
click at [621, 667] on span "Keisha needs a 1 hour notice to meet you there. Please call her!" at bounding box center [717, 676] width 192 height 20
